Goal: Transaction & Acquisition: Subscribe to service/newsletter

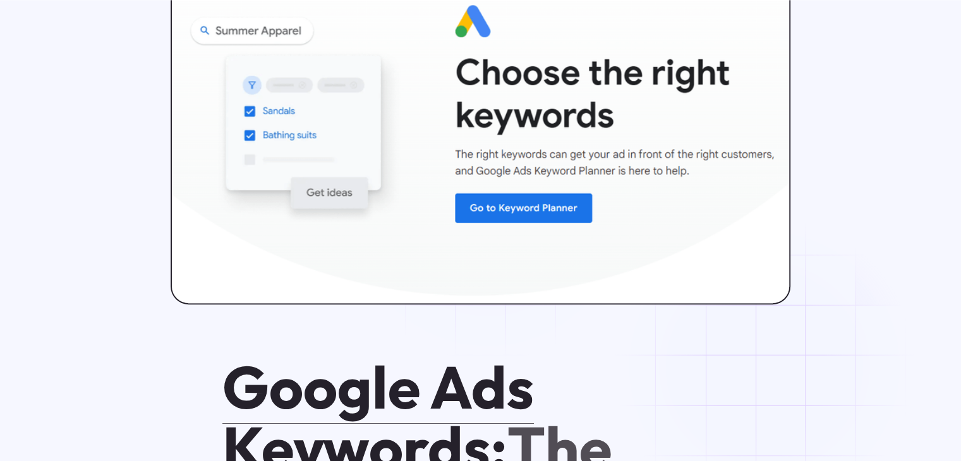
click at [493, 211] on img at bounding box center [480, 133] width 623 height 342
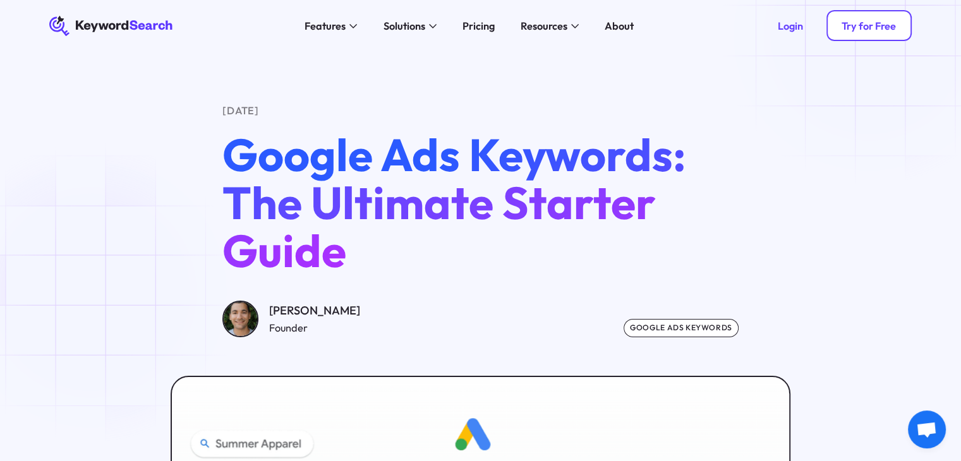
click at [877, 35] on link "Try for Free" at bounding box center [868, 25] width 85 height 31
